Goal: Information Seeking & Learning: Learn about a topic

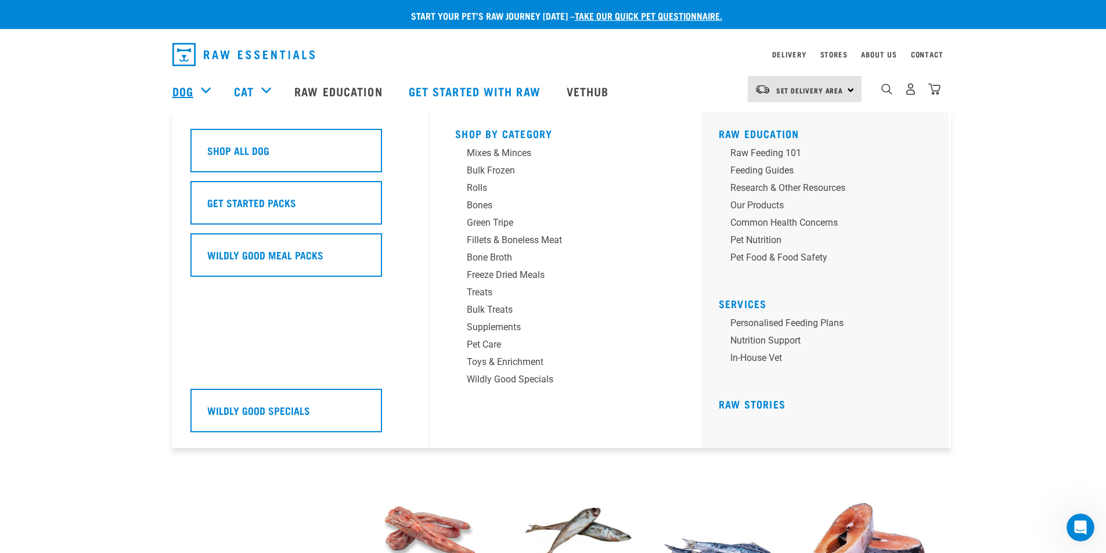
click at [193, 92] on link "Dog" at bounding box center [182, 90] width 21 height 17
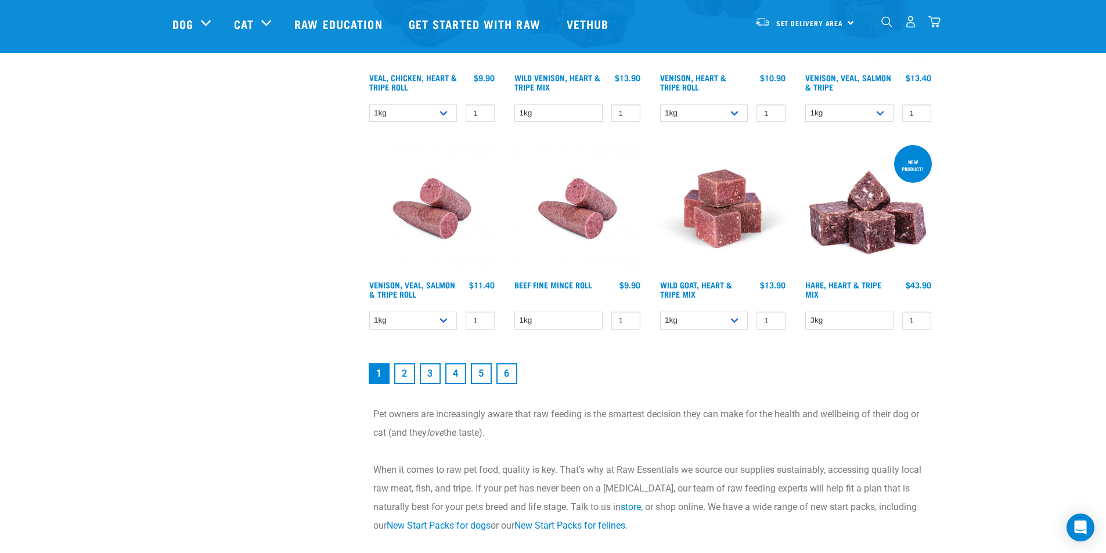
scroll to position [1567, 0]
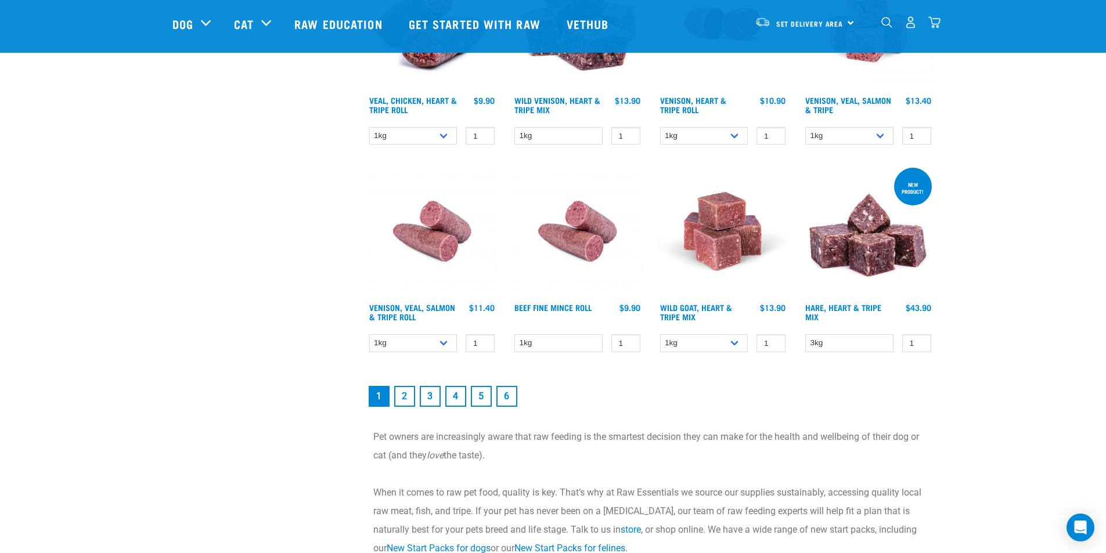
click at [401, 405] on link "2" at bounding box center [404, 396] width 21 height 21
click at [405, 396] on link "2" at bounding box center [404, 396] width 21 height 21
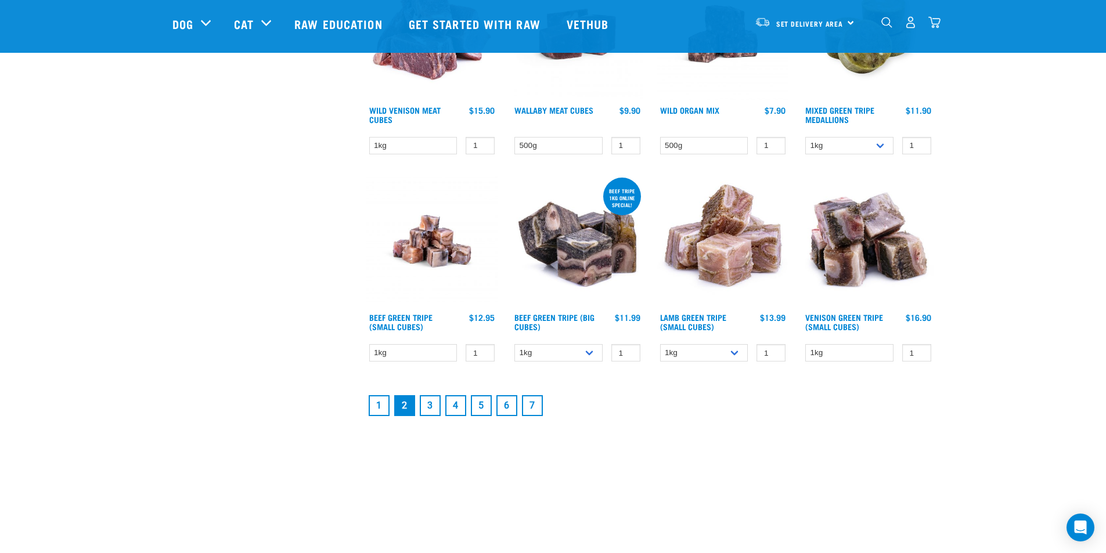
scroll to position [1451, 0]
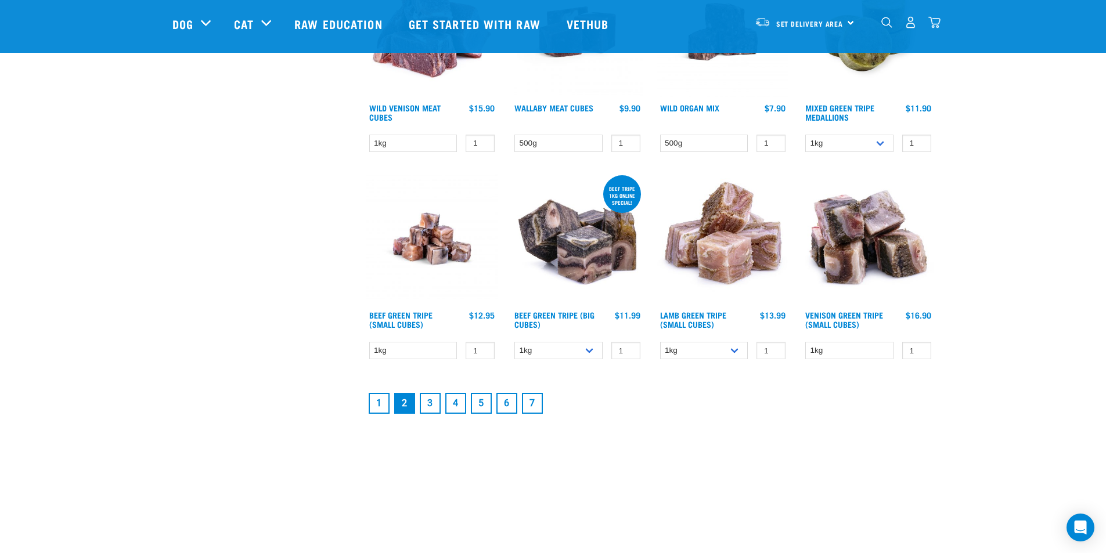
click at [430, 402] on link "3" at bounding box center [430, 403] width 21 height 21
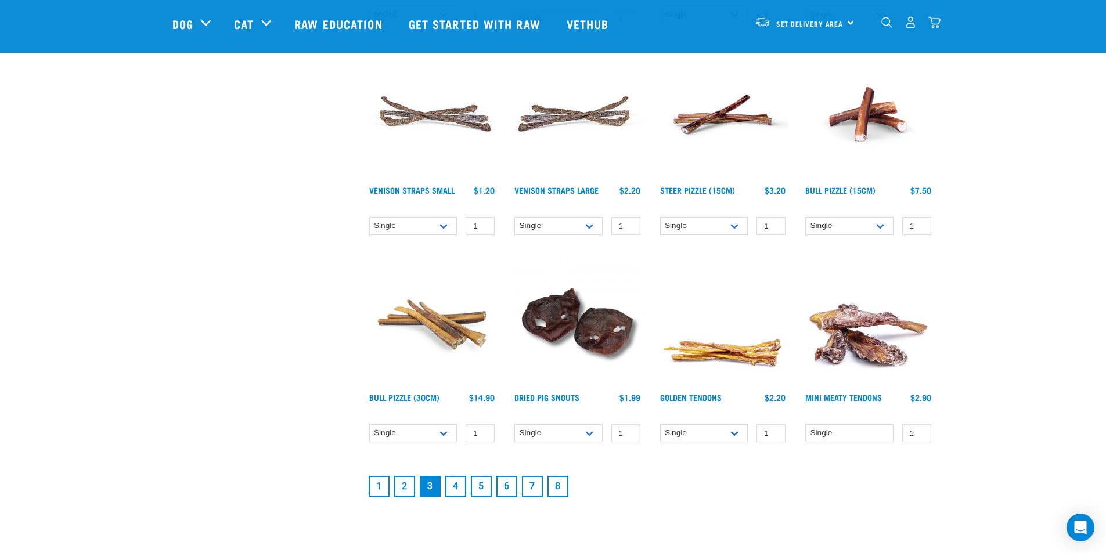
scroll to position [1393, 0]
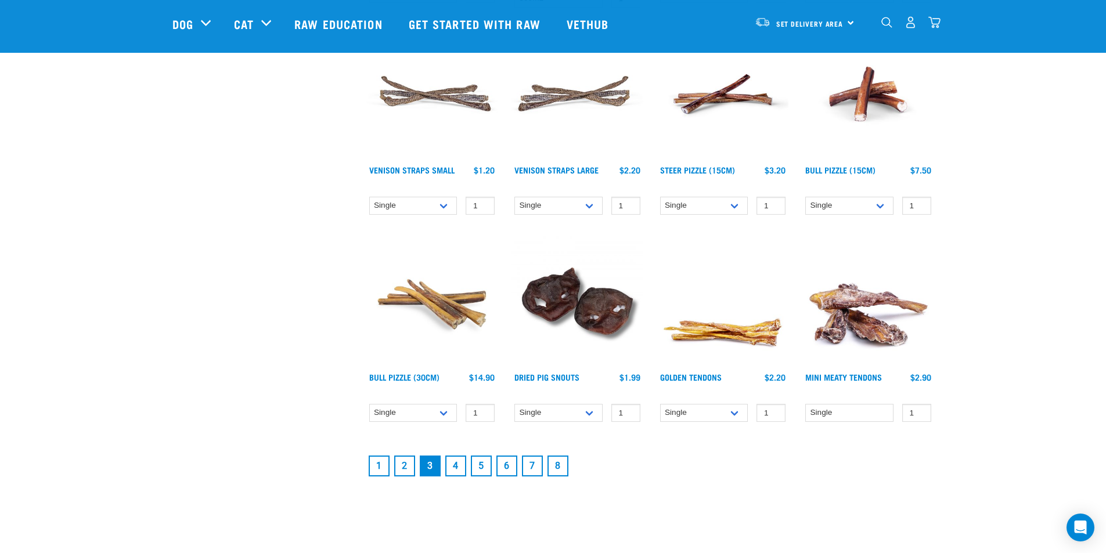
click at [458, 465] on link "4" at bounding box center [455, 466] width 21 height 21
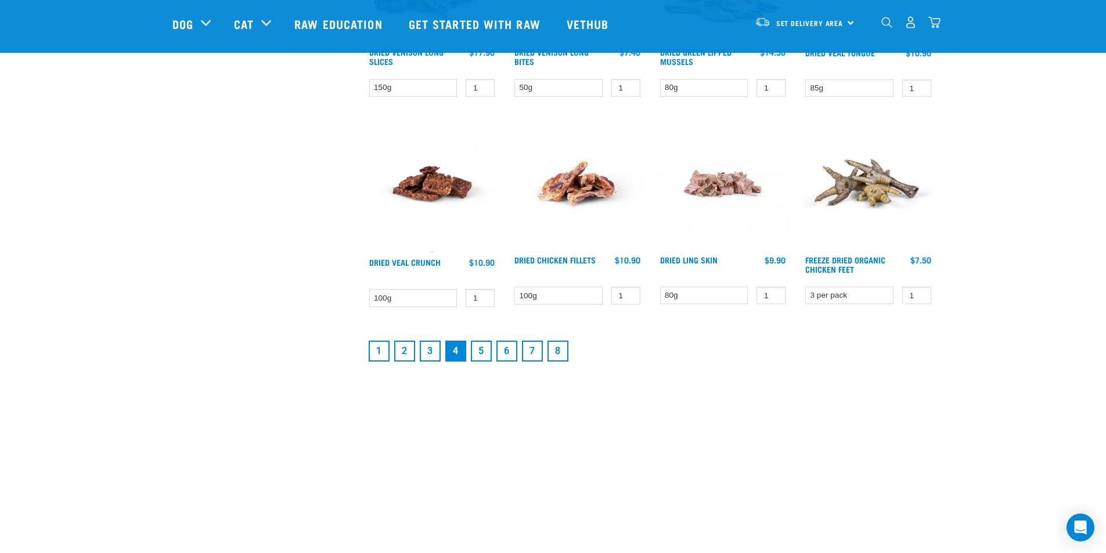
scroll to position [1509, 0]
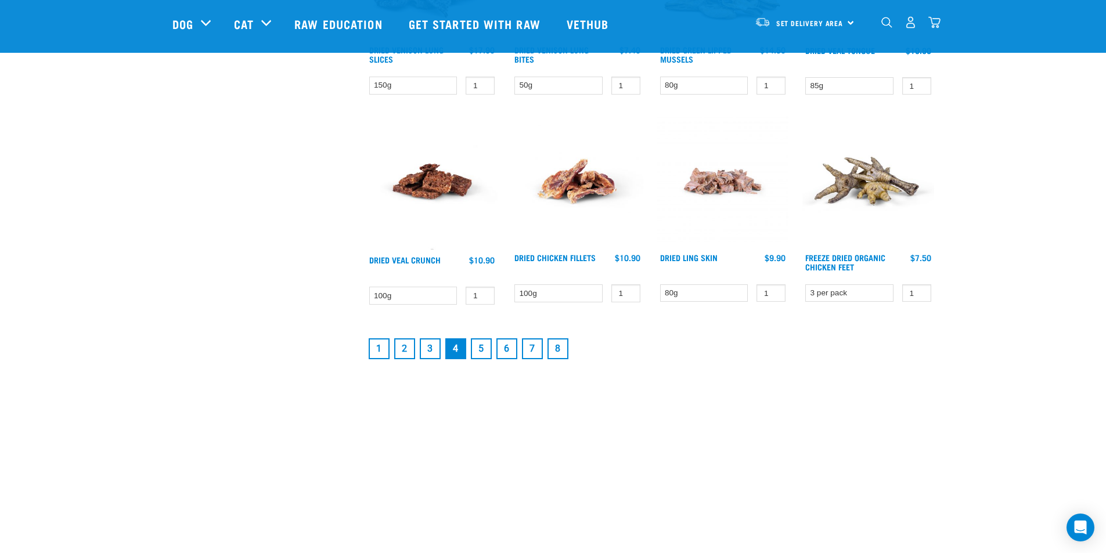
click at [475, 352] on link "5" at bounding box center [481, 348] width 21 height 21
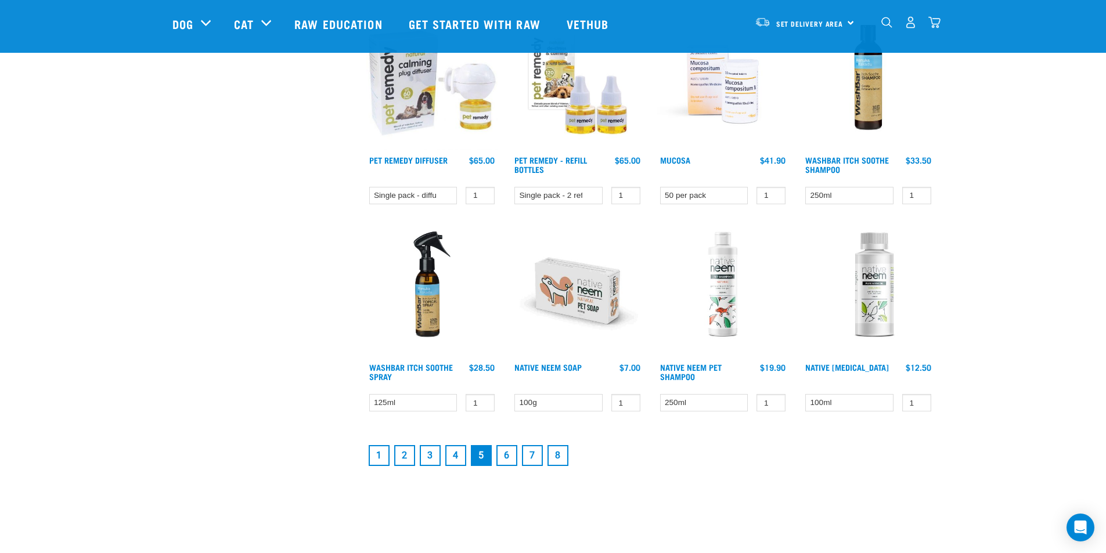
scroll to position [1451, 0]
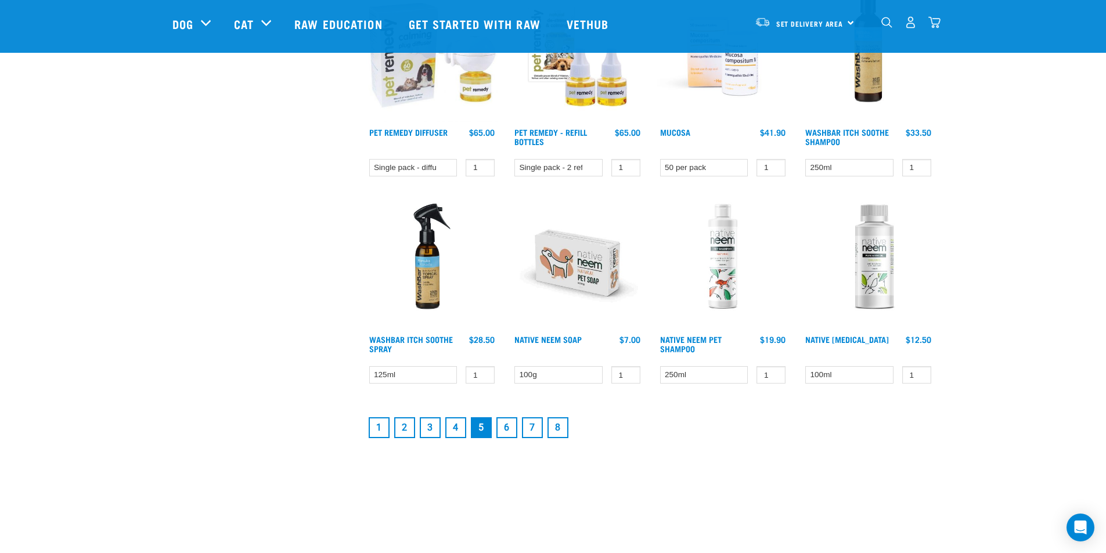
click at [508, 429] on link "6" at bounding box center [506, 427] width 21 height 21
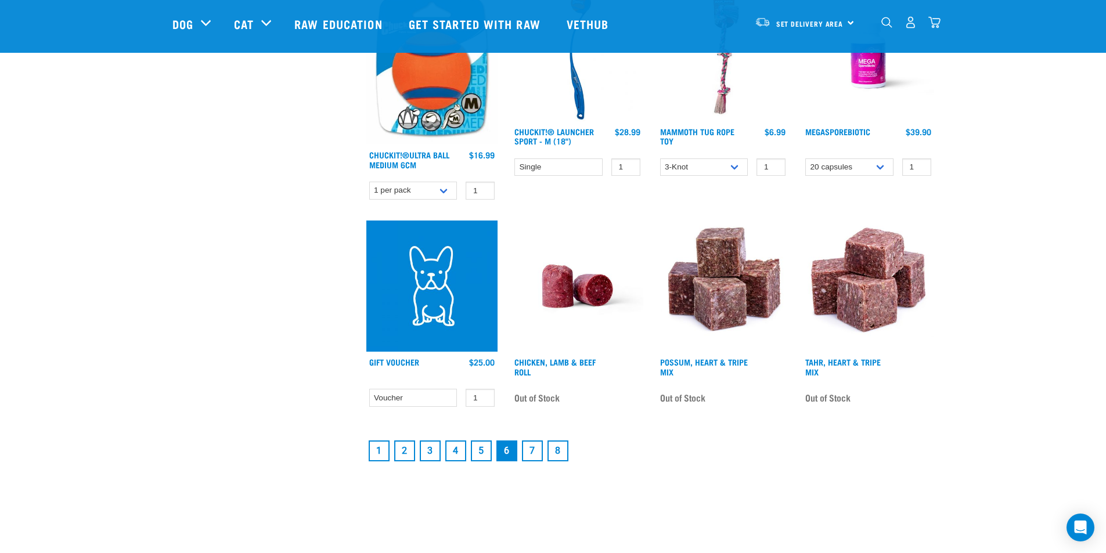
scroll to position [1509, 0]
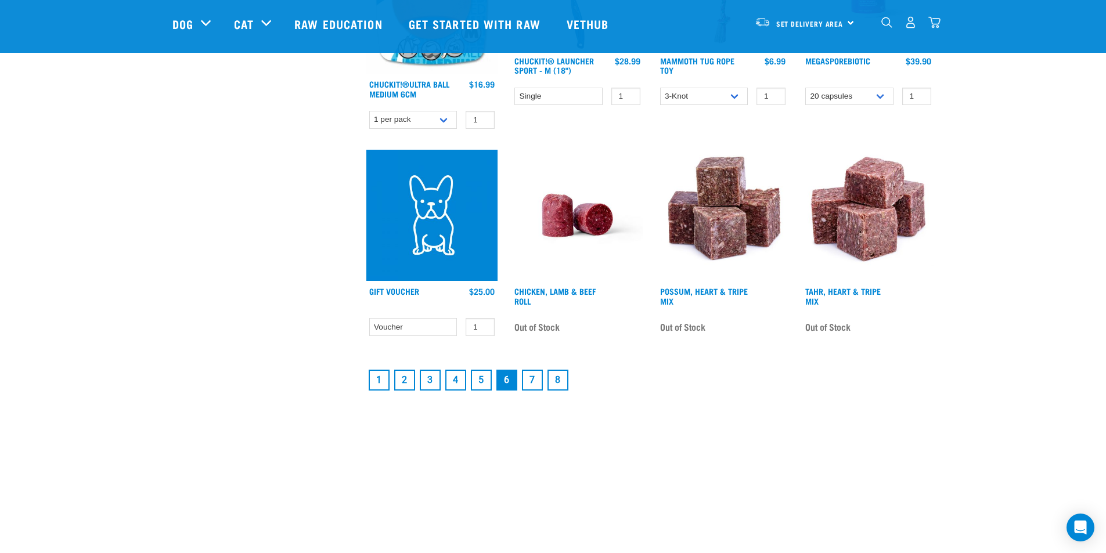
click at [535, 383] on link "7" at bounding box center [532, 380] width 21 height 21
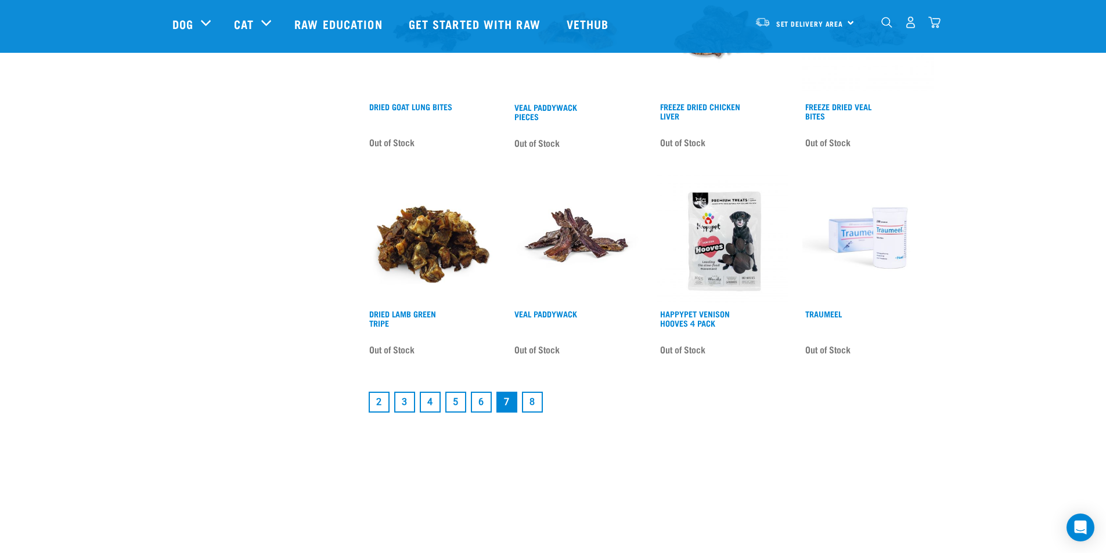
scroll to position [1451, 0]
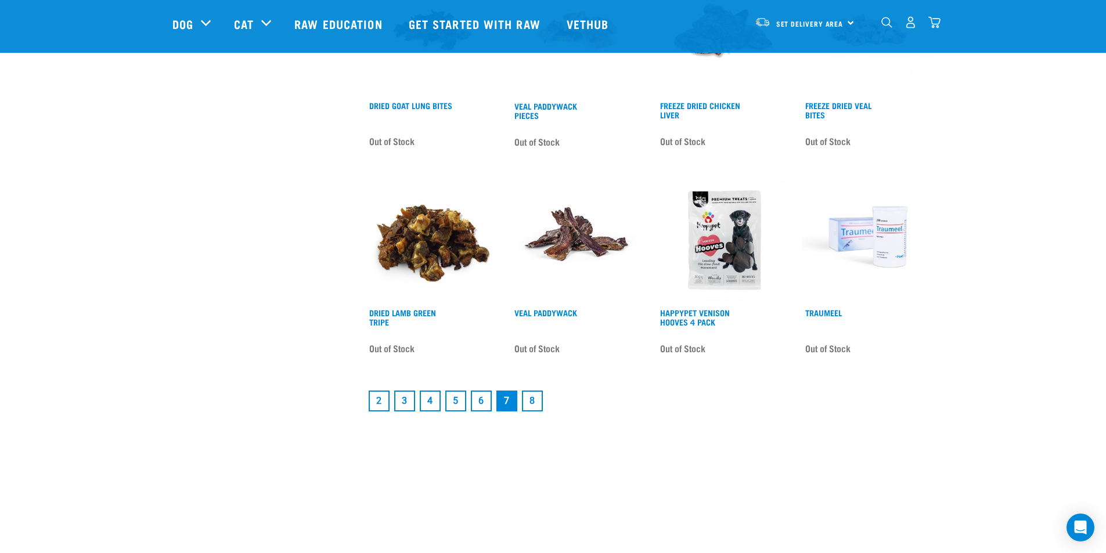
click at [537, 402] on link "8" at bounding box center [532, 401] width 21 height 21
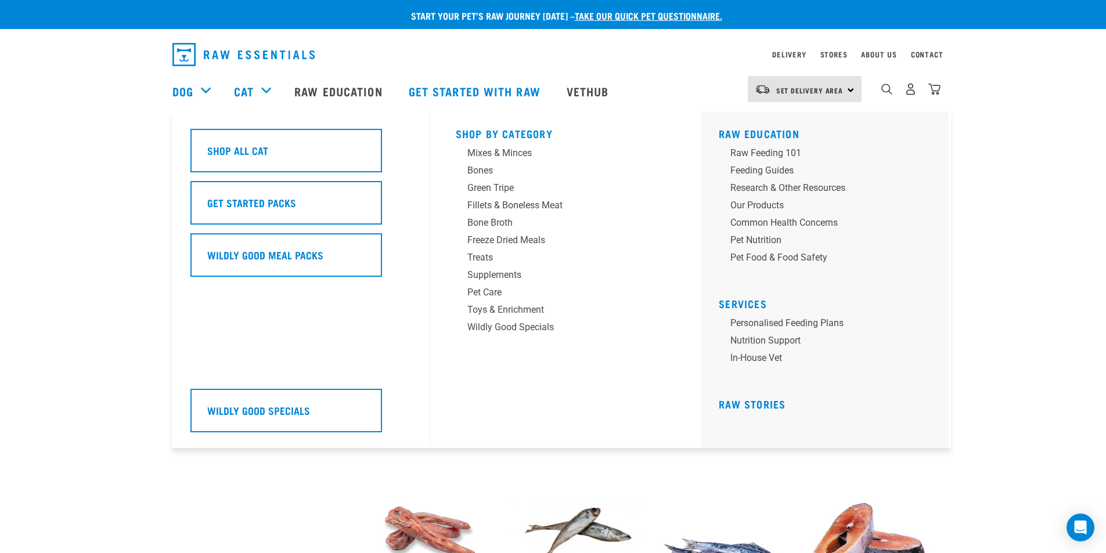
click at [261, 86] on div "Cat" at bounding box center [258, 91] width 49 height 46
